Goal: Task Accomplishment & Management: Use online tool/utility

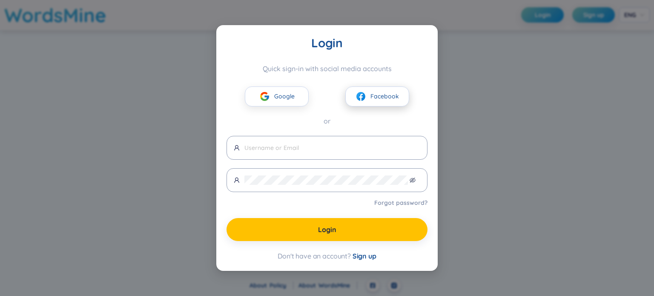
click at [388, 105] on button "Facebook" at bounding box center [377, 96] width 64 height 20
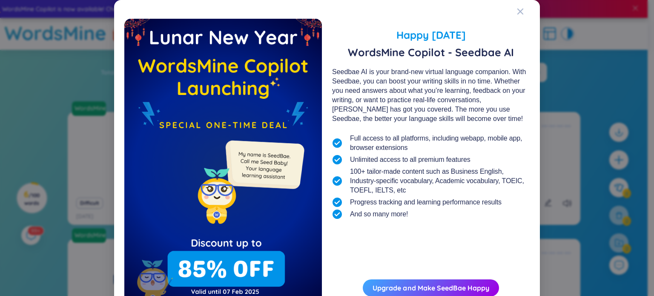
click at [513, 10] on div "Happy [DATE] WordsMine Copilot - Seedbae AI Seedbae AI is your brand-new virtua…" at bounding box center [326, 170] width 405 height 321
click at [517, 12] on icon "Close" at bounding box center [520, 12] width 6 height 6
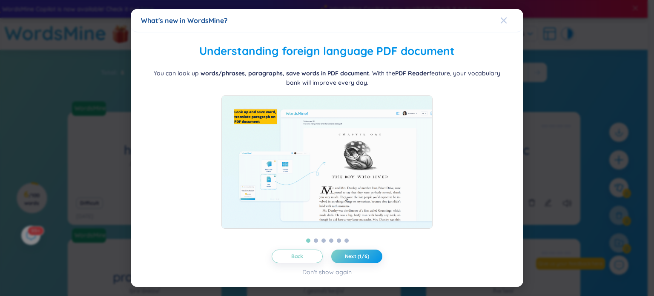
click at [508, 16] on span "Close" at bounding box center [511, 20] width 23 height 23
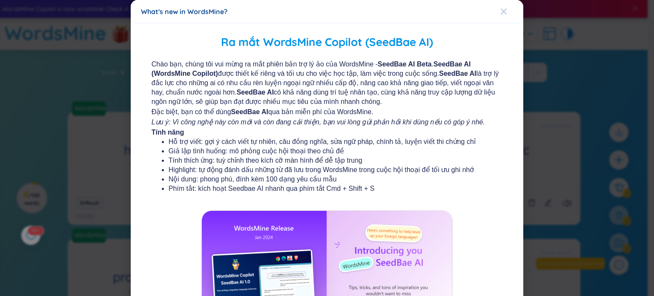
click at [500, 9] on icon "Close" at bounding box center [503, 11] width 7 height 7
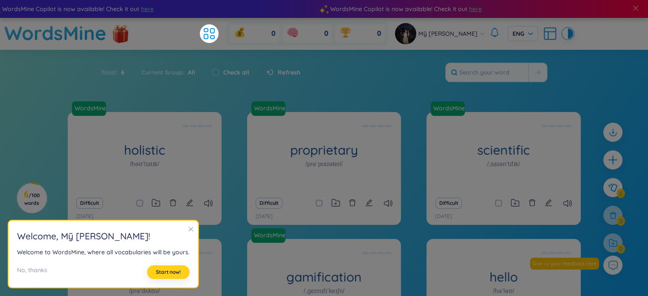
click at [167, 278] on button "Start now!" at bounding box center [168, 272] width 43 height 14
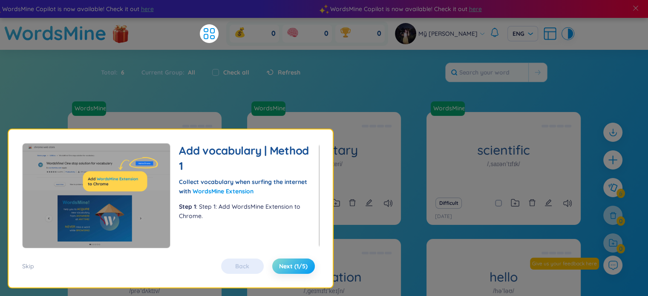
click at [293, 268] on span "Next (1/5)" at bounding box center [293, 266] width 29 height 9
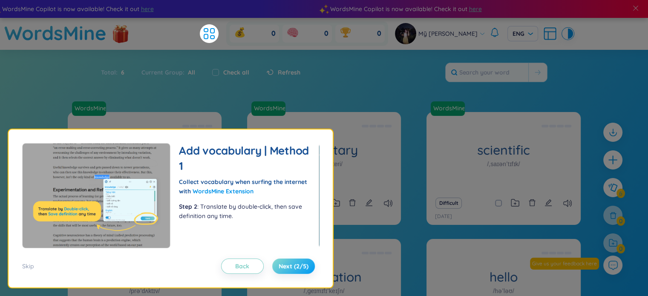
click at [293, 268] on span "Next (2/5)" at bounding box center [294, 266] width 30 height 9
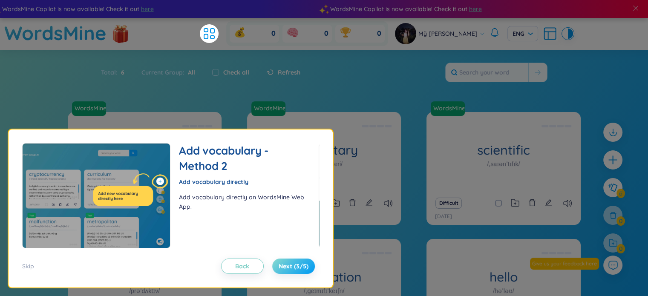
click at [293, 268] on span "Next (3/5)" at bounding box center [294, 266] width 30 height 9
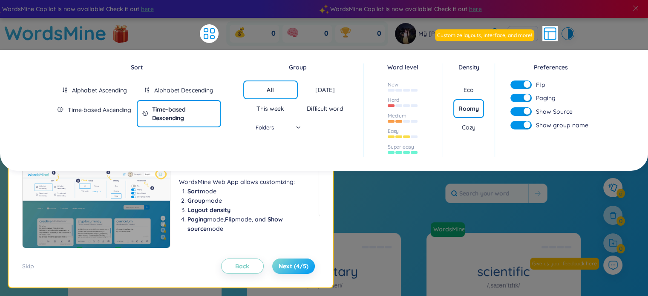
click at [293, 268] on span "Next (4/5)" at bounding box center [294, 266] width 30 height 9
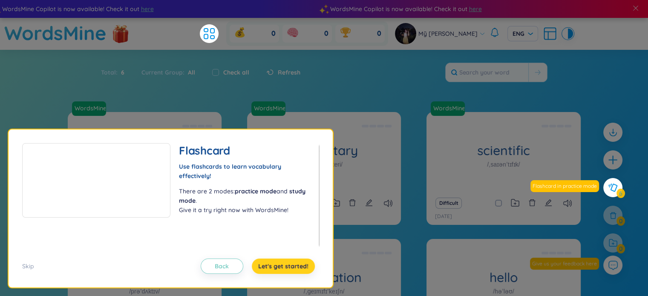
click at [293, 268] on span "Let's get started!" at bounding box center [283, 266] width 50 height 9
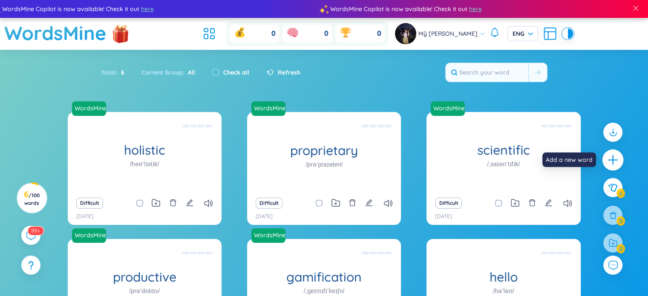
click at [617, 158] on icon "plus" at bounding box center [613, 160] width 12 height 12
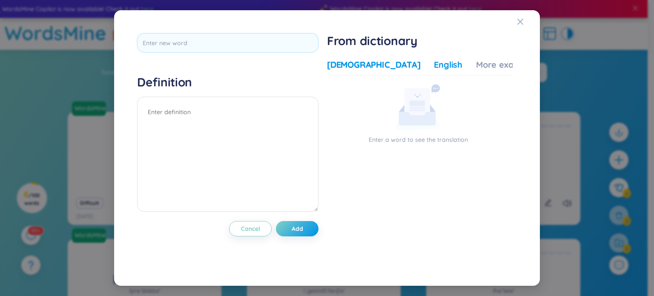
click at [434, 66] on div "English" at bounding box center [448, 65] width 29 height 12
click at [521, 22] on icon "Close" at bounding box center [520, 22] width 6 height 6
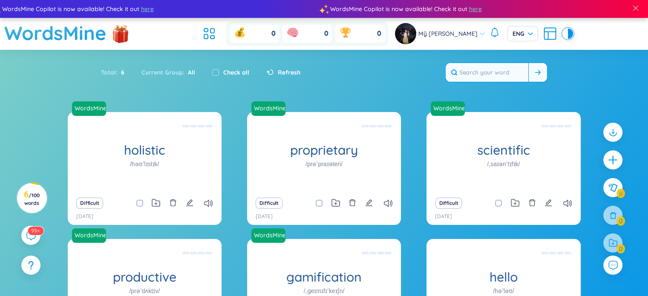
click at [468, 71] on input "text" at bounding box center [486, 72] width 83 height 19
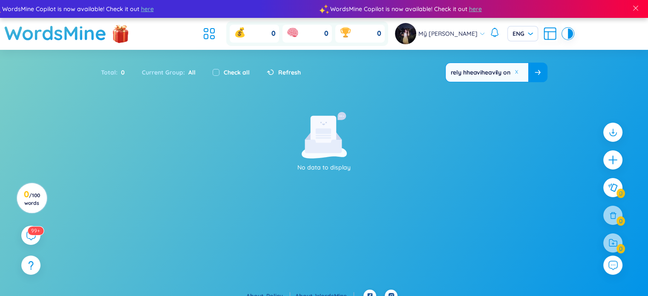
drag, startPoint x: 485, startPoint y: 72, endPoint x: 468, endPoint y: 73, distance: 17.5
click at [468, 73] on input "rely hheaviheavily on" at bounding box center [486, 72] width 83 height 19
click at [468, 74] on input "rely iheavily on" at bounding box center [486, 72] width 83 height 19
type input "rely heavily on"
